Goal: Go to known website: Access a specific website the user already knows

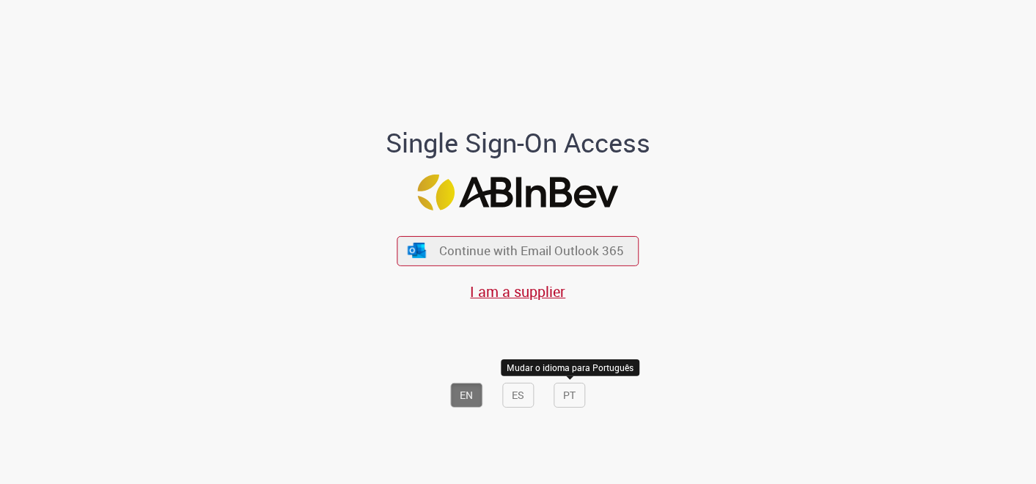
click at [564, 387] on button "PT" at bounding box center [571, 395] width 32 height 25
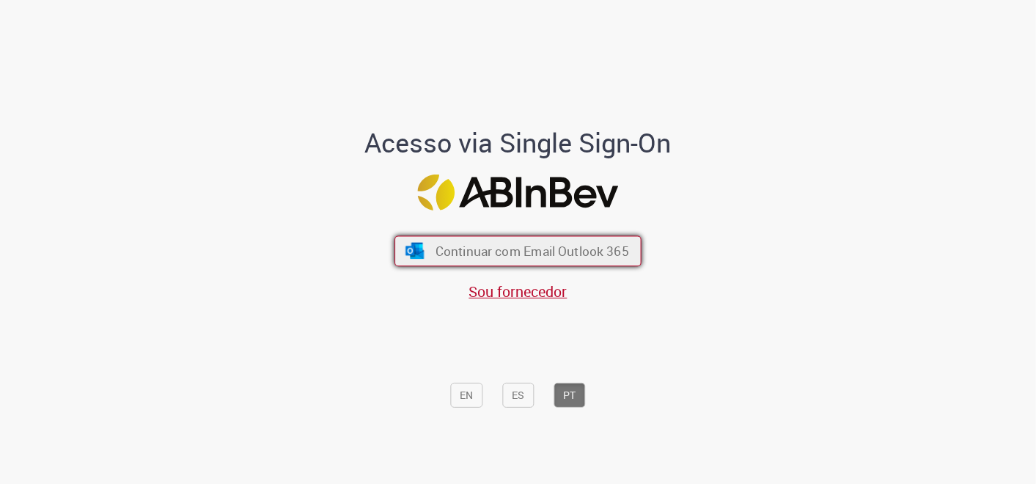
click at [582, 261] on button "Continuar com Email Outlook 365" at bounding box center [518, 250] width 247 height 31
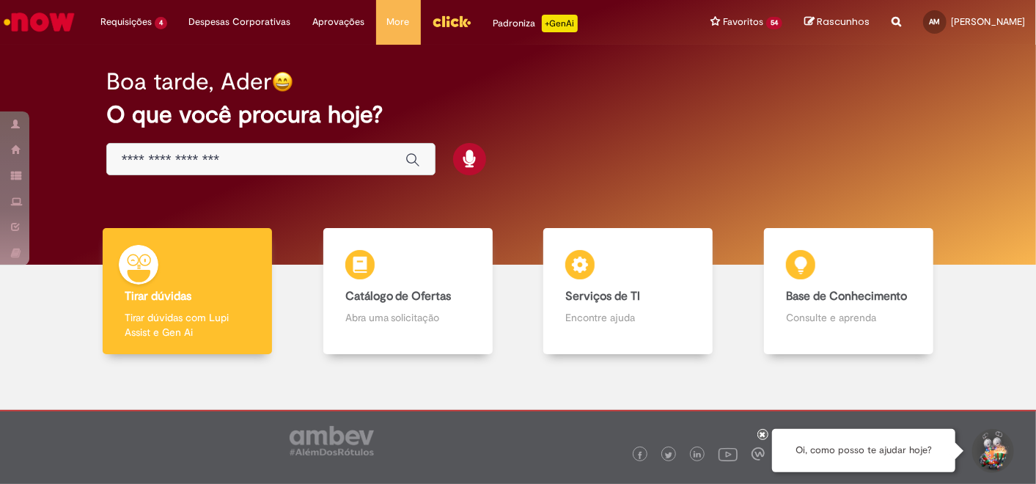
click at [763, 436] on icon at bounding box center [764, 434] width 6 height 7
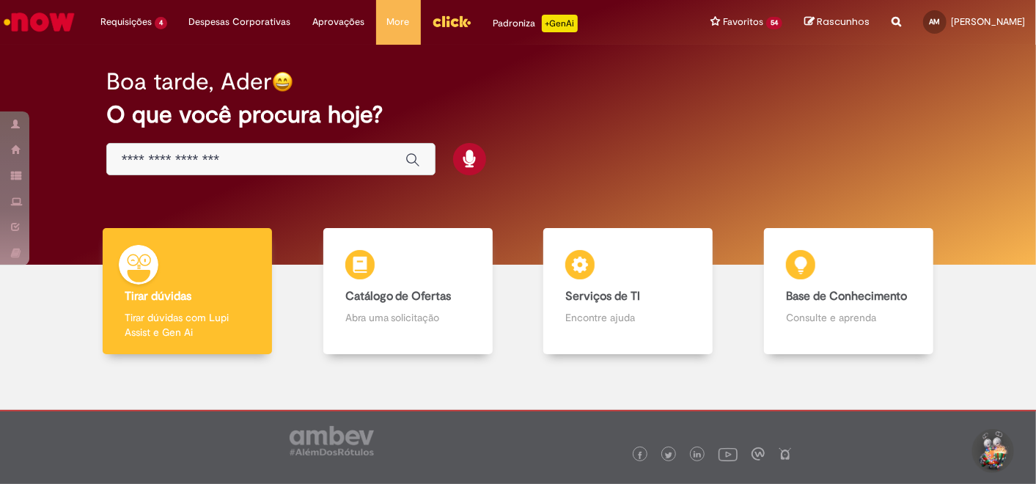
click at [434, 24] on img "Menu Cabeçalho" at bounding box center [452, 21] width 40 height 22
